Goal: Navigation & Orientation: Go to known website

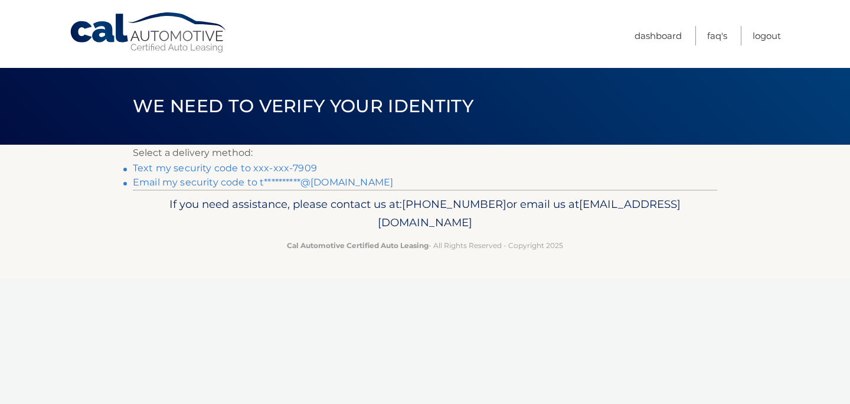
click at [233, 169] on link "Text my security code to xxx-xxx-7909" at bounding box center [225, 167] width 184 height 11
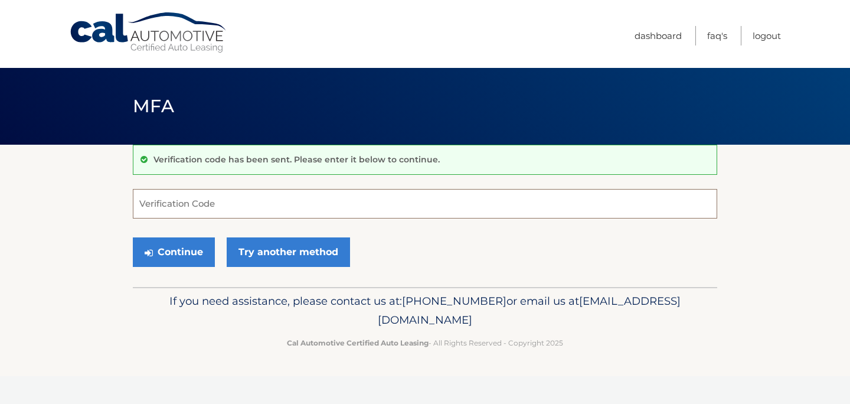
click at [268, 197] on input "Verification Code" at bounding box center [425, 204] width 584 height 30
type input "551416"
click at [181, 251] on button "Continue" at bounding box center [174, 252] width 82 height 30
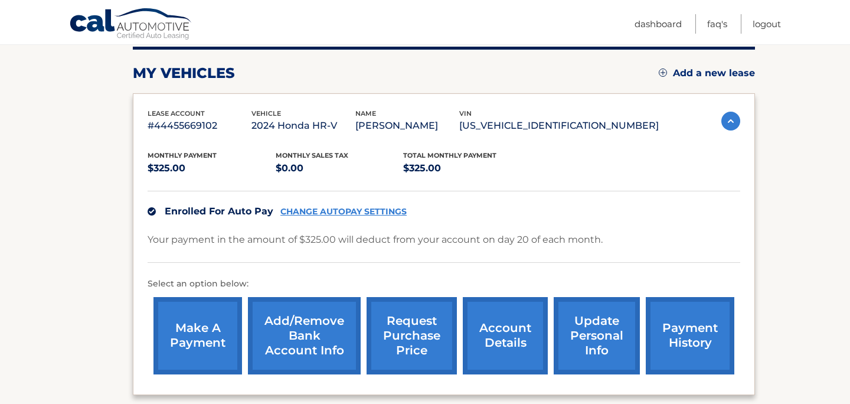
scroll to position [146, 0]
